Goal: Information Seeking & Learning: Learn about a topic

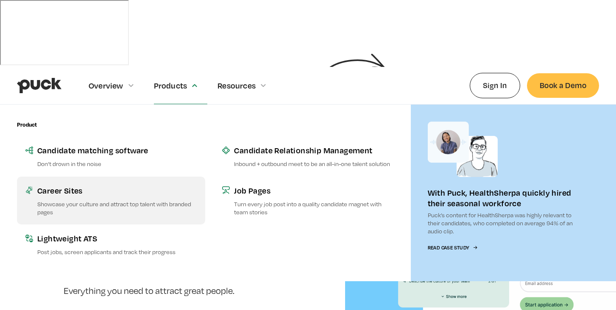
click at [120, 200] on p "Showcase your culture and attract top talent with branded pages" at bounding box center [116, 208] width 159 height 16
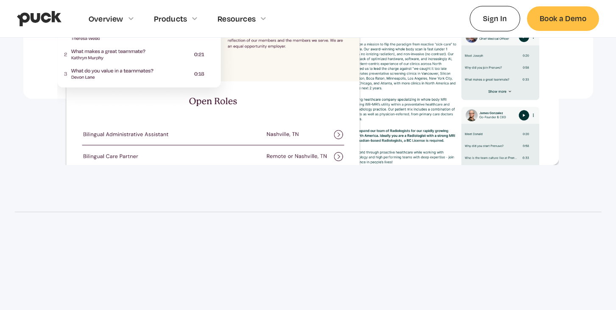
scroll to position [734, 0]
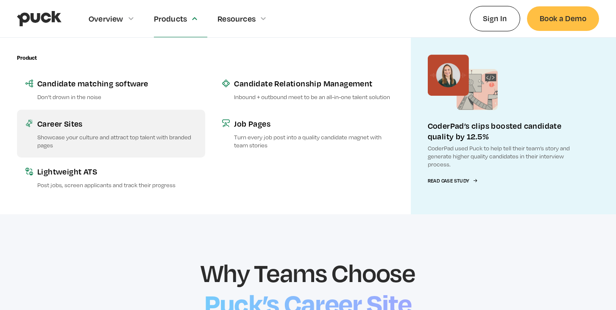
click at [85, 117] on link "Career Sites Showcase your culture and attract top talent with branded pages" at bounding box center [111, 134] width 188 height 48
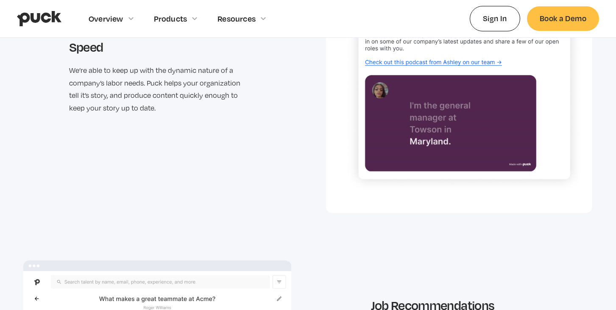
scroll to position [1426, 0]
